Goal: Find specific page/section: Find specific page/section

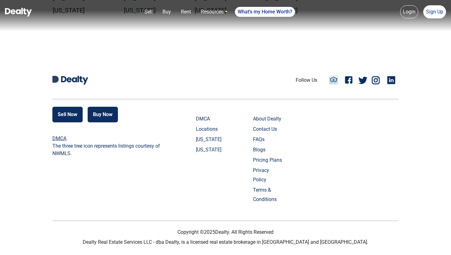
scroll to position [1452, 0]
click at [211, 126] on link "Locations" at bounding box center [211, 129] width 31 height 9
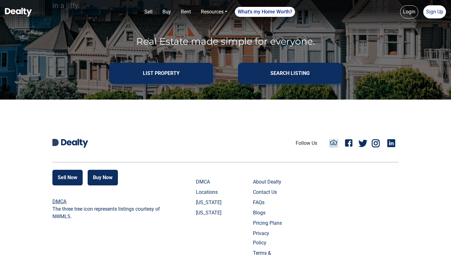
scroll to position [176, 0]
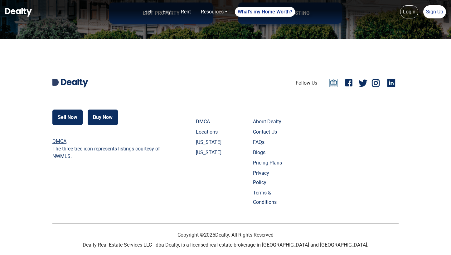
click at [196, 131] on link "Locations" at bounding box center [211, 131] width 31 height 9
